Goal: Task Accomplishment & Management: Complete application form

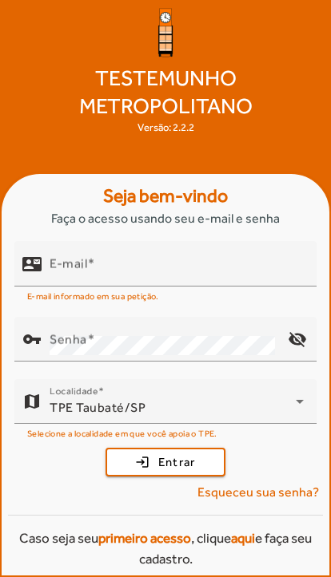
click at [208, 280] on input "E-mail" at bounding box center [177, 270] width 254 height 19
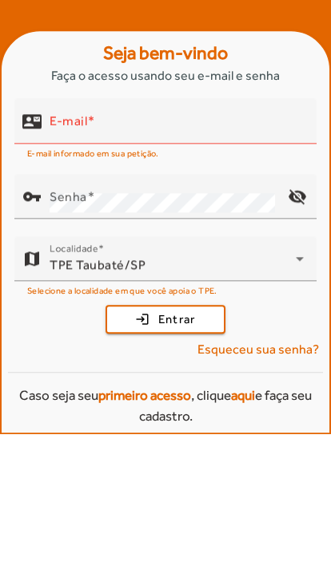
scroll to position [59, 0]
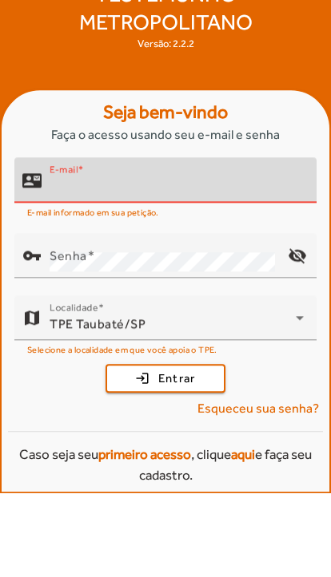
type input "**********"
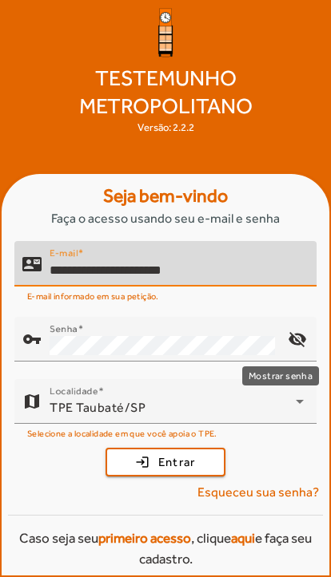
click at [299, 346] on mat-icon "visibility_off" at bounding box center [297, 339] width 38 height 38
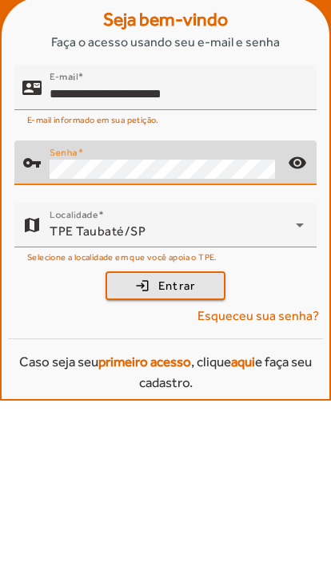
click at [204, 443] on span "submit" at bounding box center [165, 462] width 117 height 38
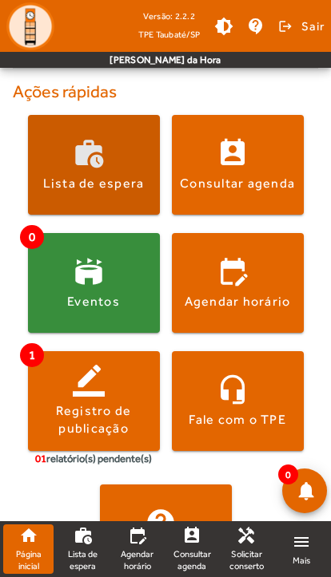
scroll to position [330, 0]
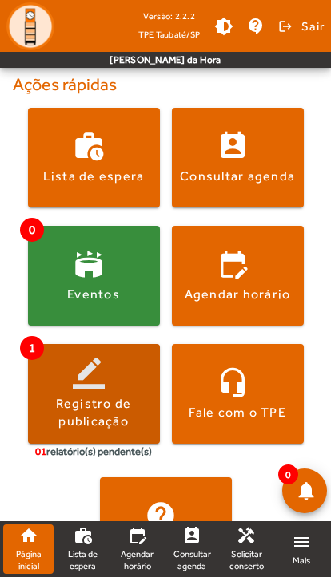
click at [94, 384] on span at bounding box center [94, 394] width 132 height 38
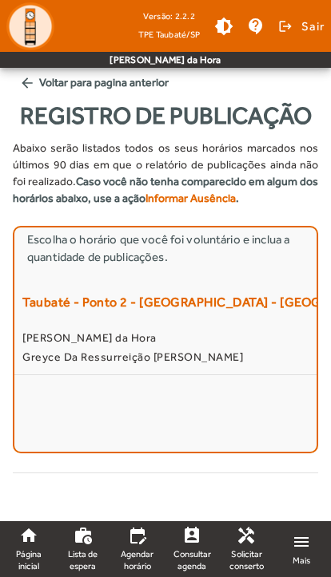
click at [171, 347] on span "[PERSON_NAME] da Hora" at bounding box center [165, 337] width 286 height 19
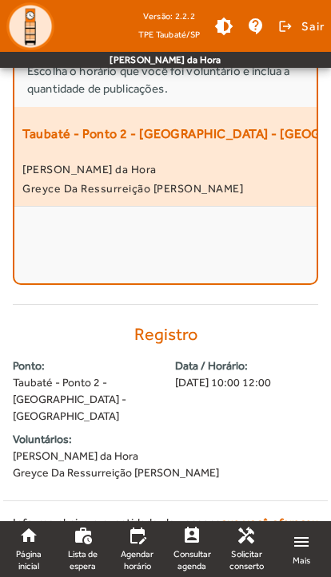
scroll to position [529, 0]
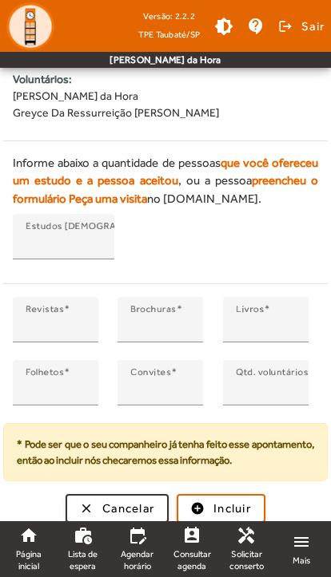
click at [65, 336] on input "*" at bounding box center [56, 326] width 60 height 19
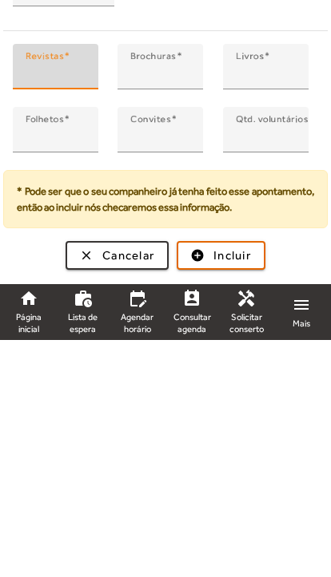
scroll to position [574, 0]
type input "*"
click at [244, 484] on span "Incluir" at bounding box center [232, 493] width 38 height 18
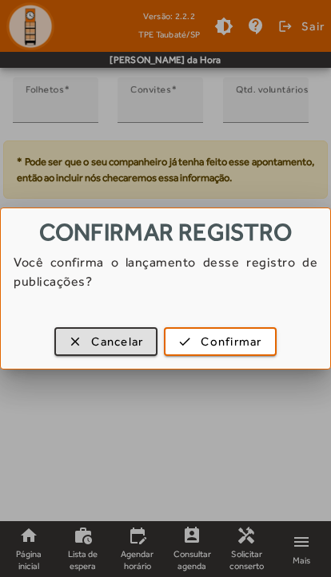
click at [251, 345] on span "Confirmar" at bounding box center [230, 342] width 61 height 18
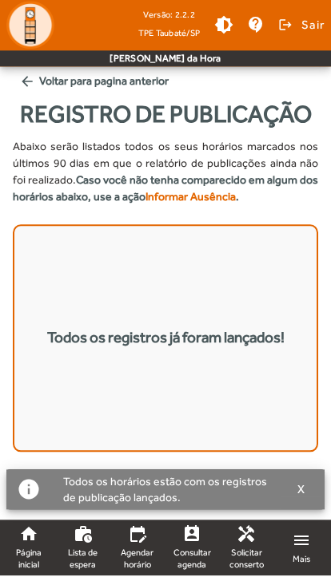
scroll to position [2, 0]
